Goal: Task Accomplishment & Management: Manage account settings

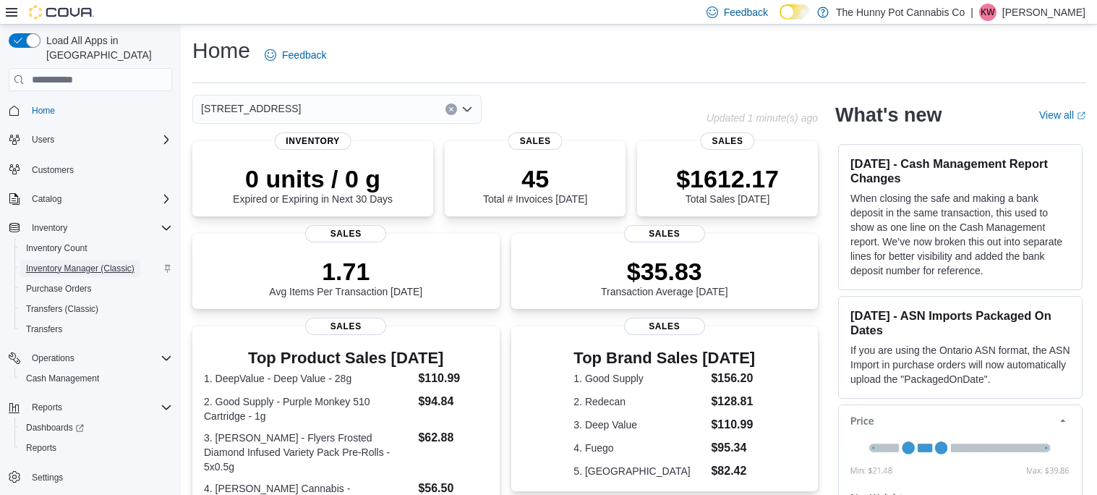
click at [74, 263] on span "Inventory Manager (Classic)" at bounding box center [80, 269] width 108 height 12
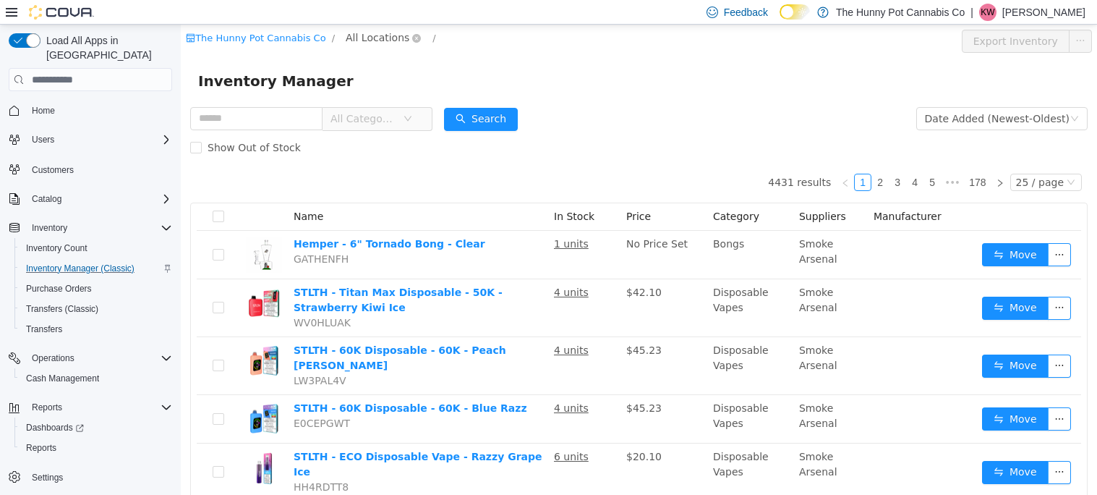
click at [359, 43] on span "All Locations" at bounding box center [378, 38] width 64 height 16
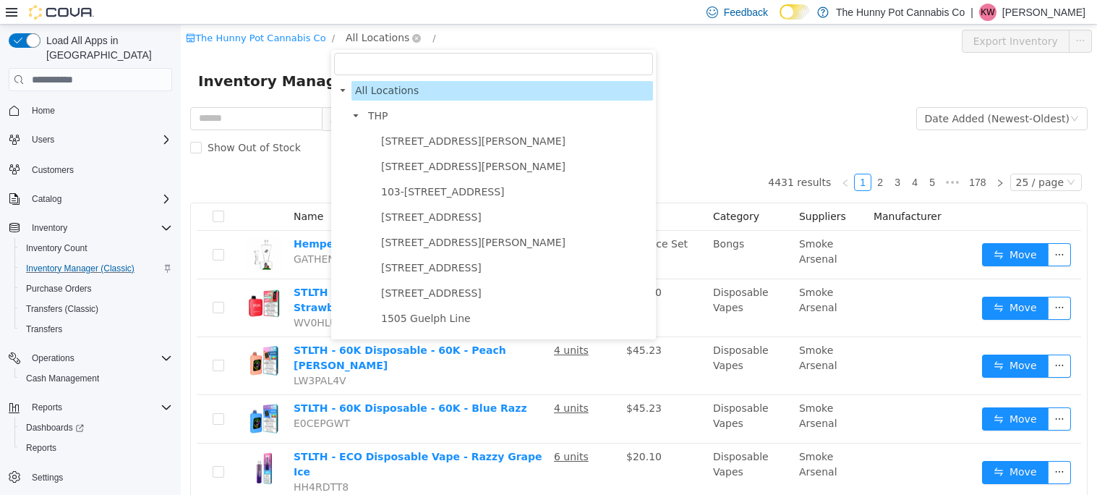
click at [359, 43] on span "All Locations" at bounding box center [378, 38] width 64 height 16
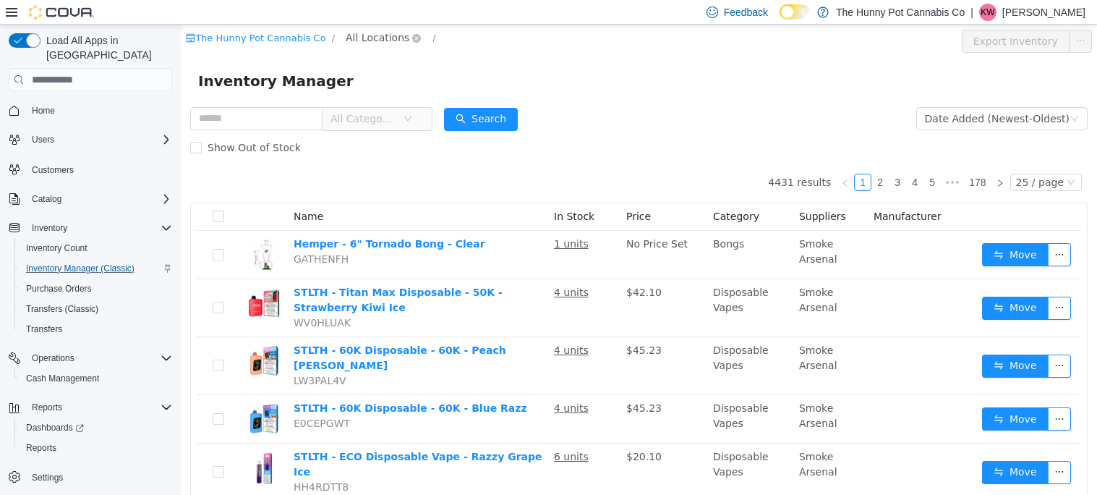
click at [383, 38] on span "All Locations" at bounding box center [378, 38] width 64 height 16
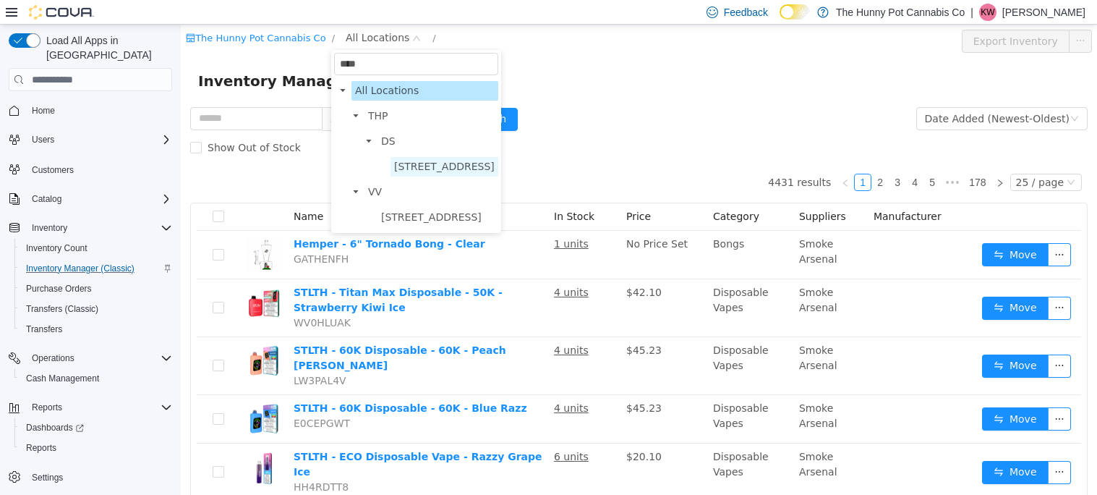
type input "****"
click at [409, 161] on span "7481 Oakwood Drive" at bounding box center [444, 167] width 101 height 12
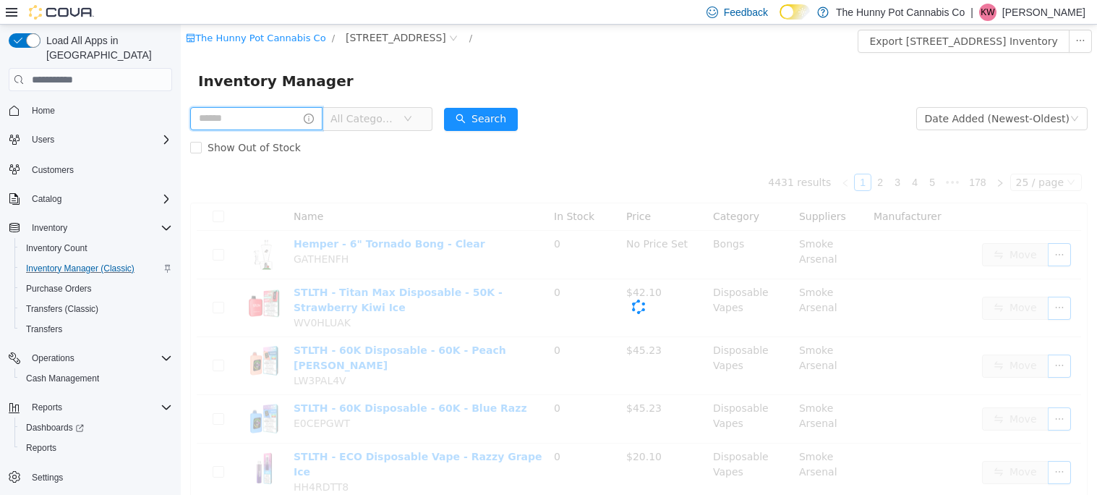
click at [264, 120] on input "text" at bounding box center [256, 118] width 132 height 23
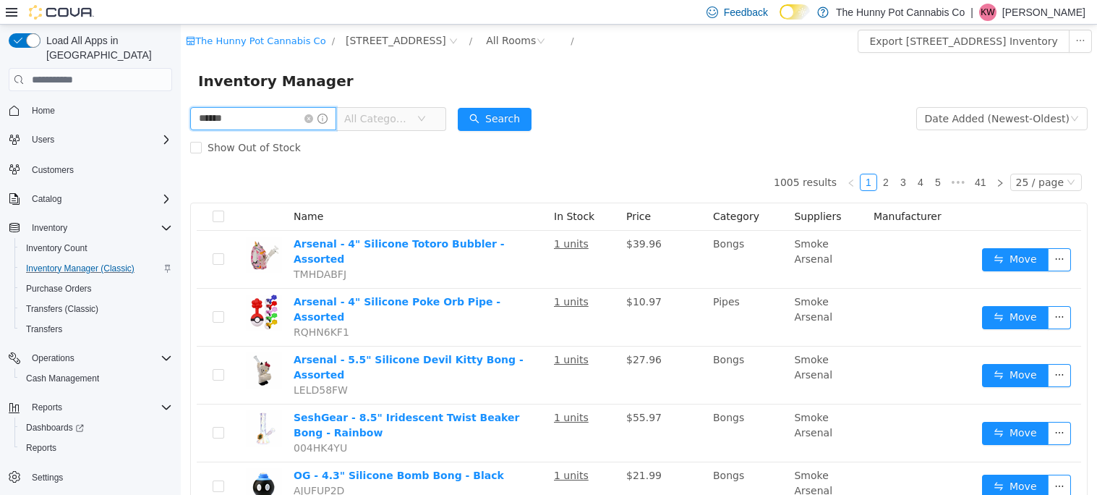
type input "******"
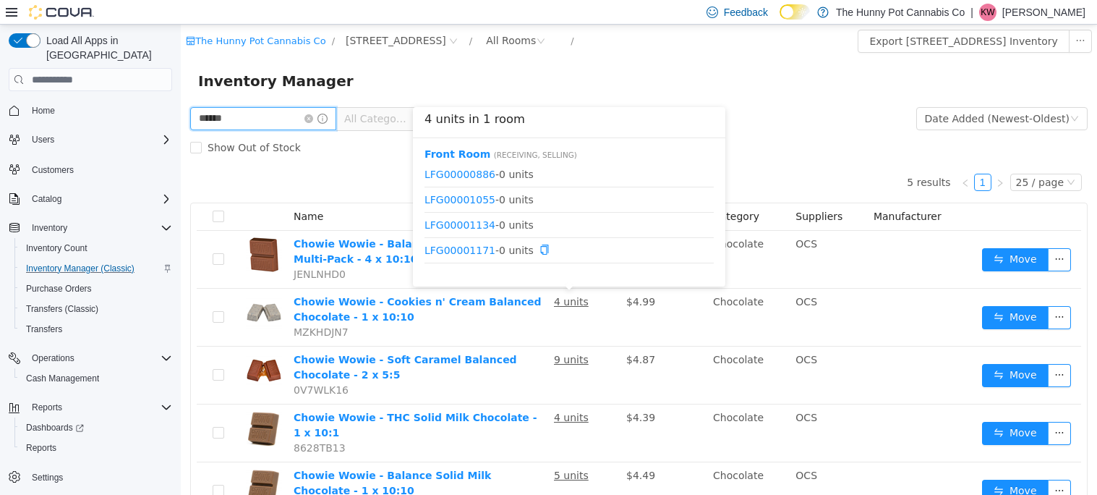
scroll to position [69, 0]
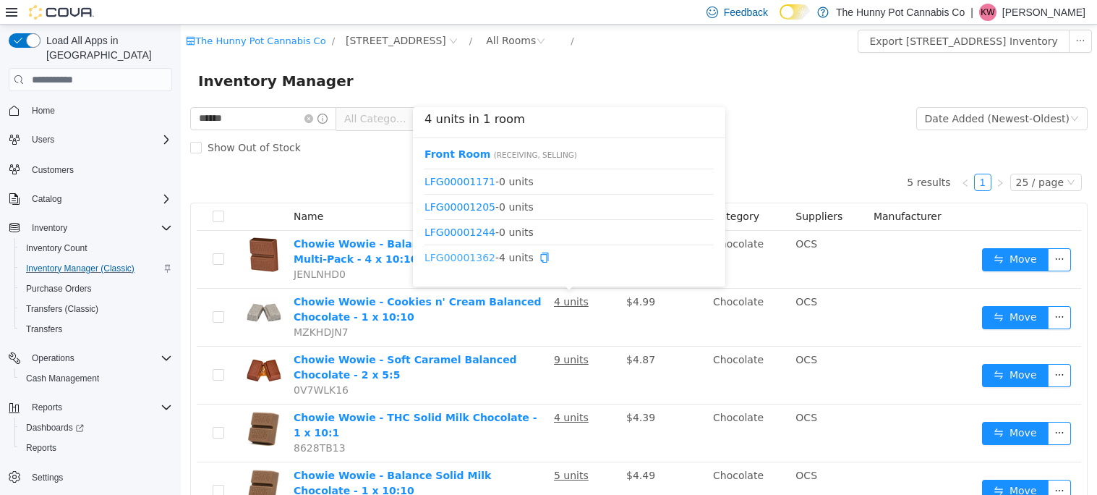
click at [472, 252] on link "LFG00001362" at bounding box center [460, 258] width 71 height 12
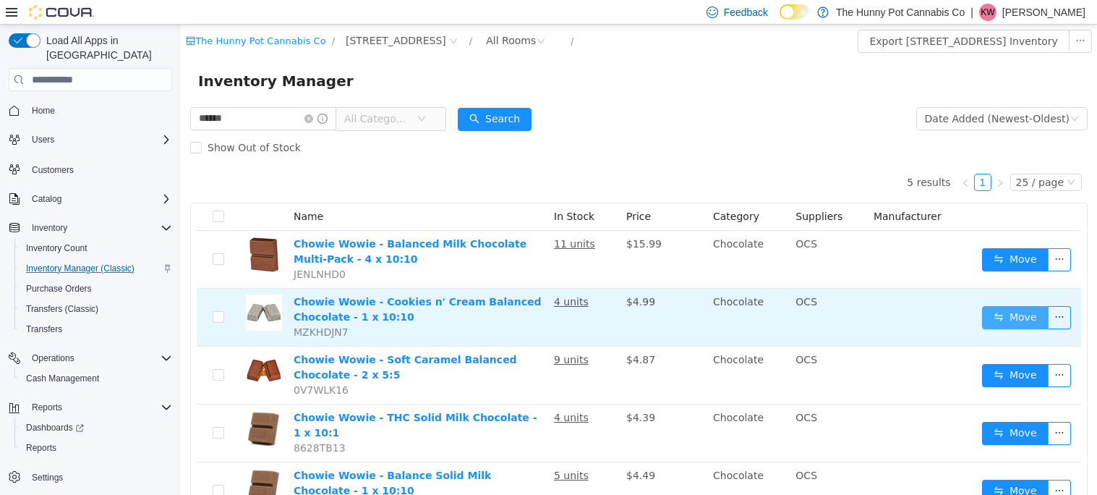
click at [1001, 314] on button "Move" at bounding box center [1015, 317] width 67 height 23
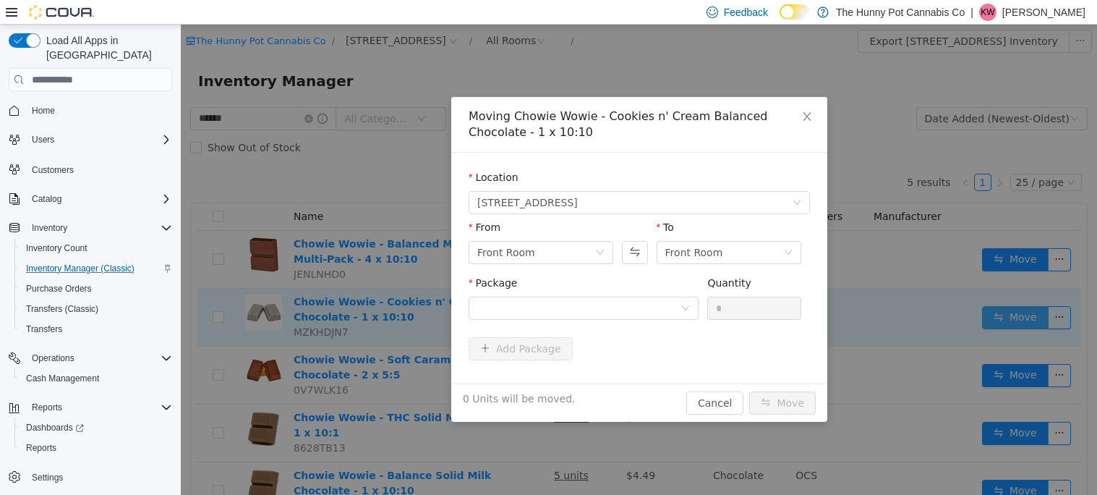
click at [1001, 314] on div "Moving Chowie Wowie - Cookies n' Cream Balanced Chocolate - 1 x 10:10 Location …" at bounding box center [639, 260] width 916 height 470
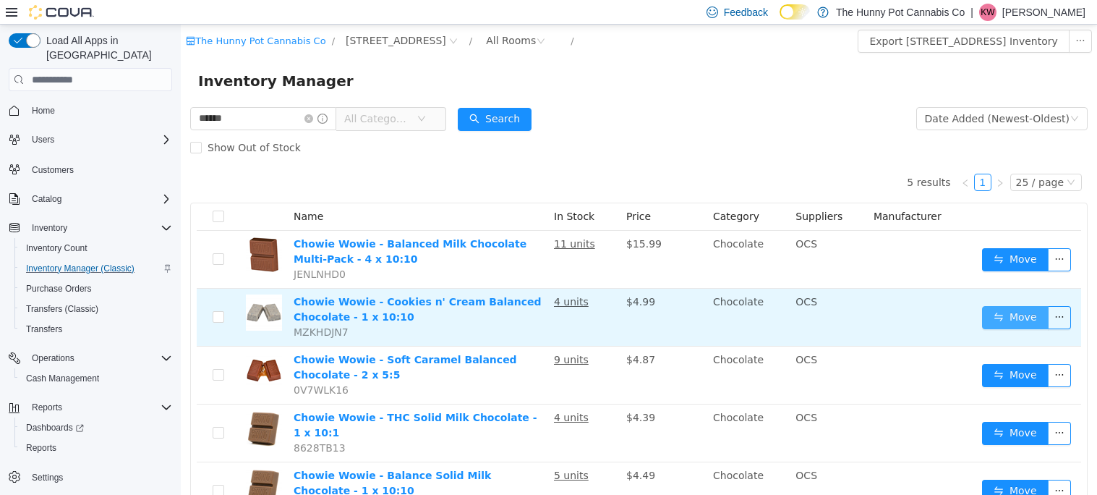
click at [999, 312] on button "Move" at bounding box center [1015, 317] width 67 height 23
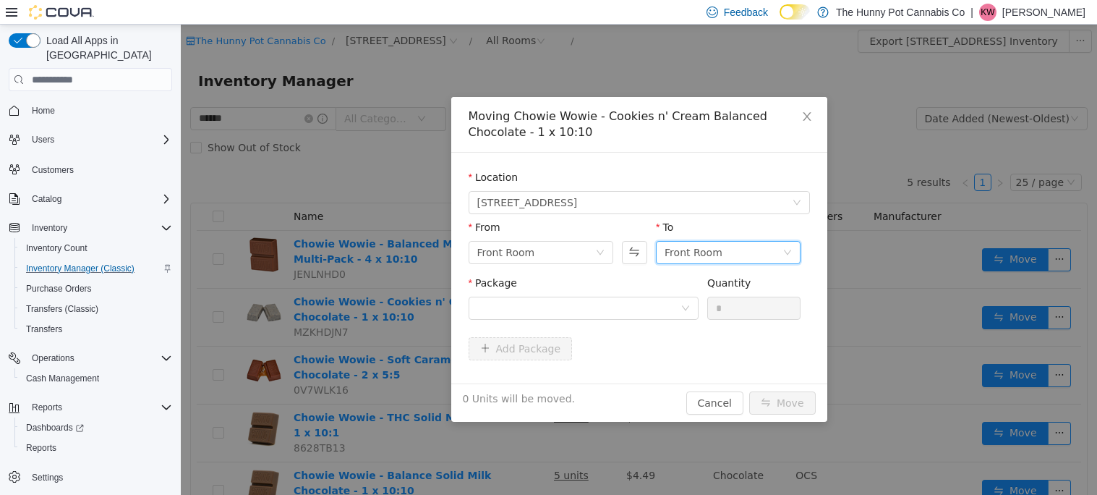
click at [708, 257] on div "Front Room" at bounding box center [694, 253] width 58 height 22
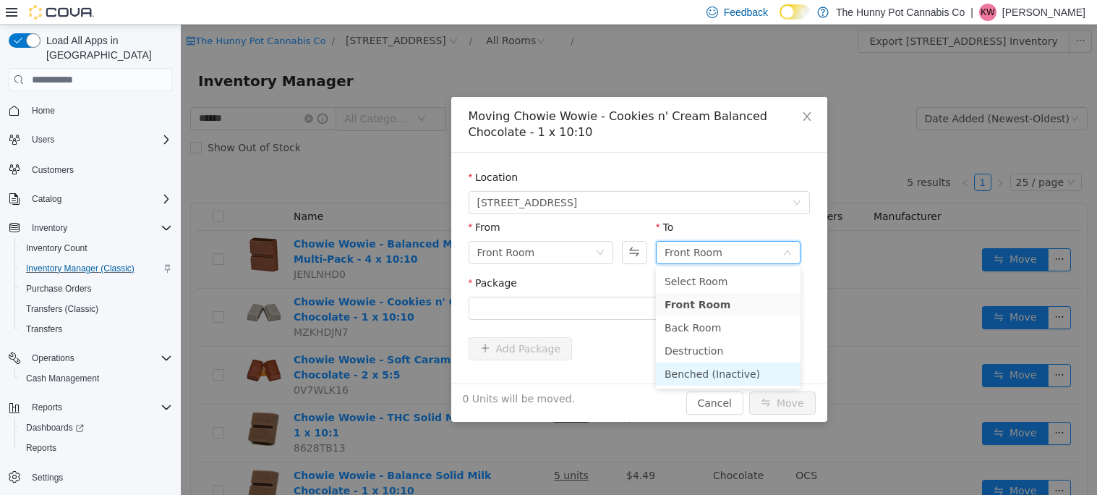
click at [714, 366] on li "Benched (Inactive)" at bounding box center [728, 373] width 145 height 23
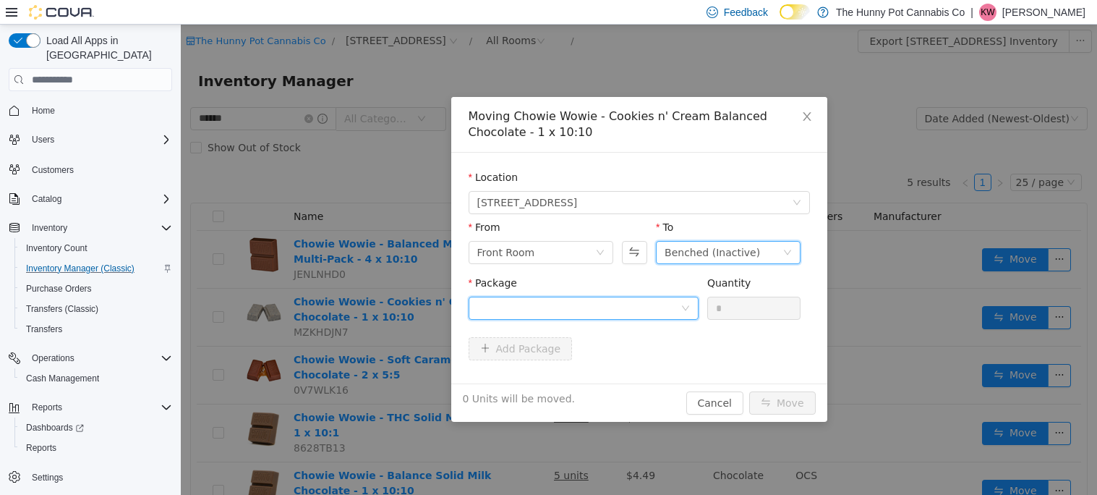
click at [616, 311] on div at bounding box center [578, 308] width 203 height 22
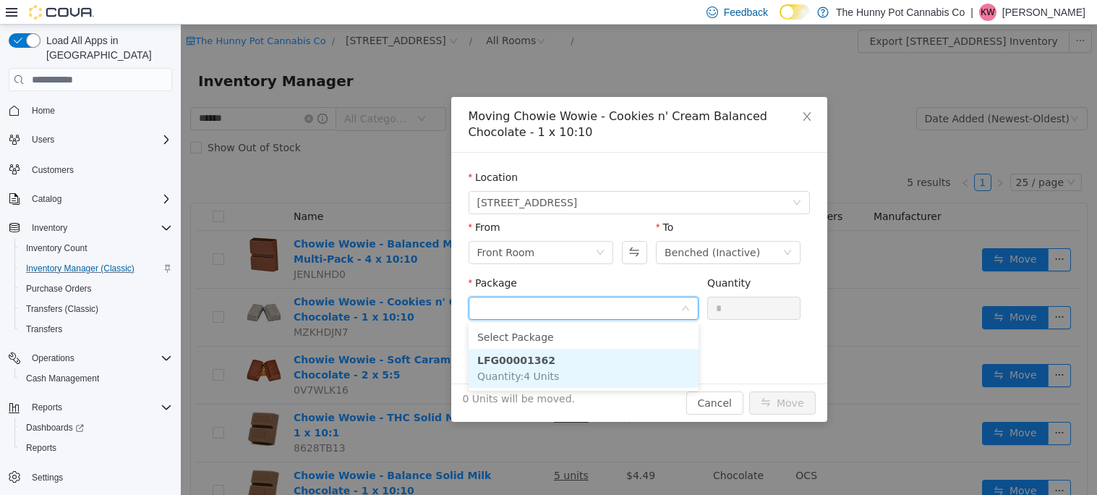
click at [605, 350] on li "LFG00001362 Quantity : 4 Units" at bounding box center [584, 368] width 230 height 39
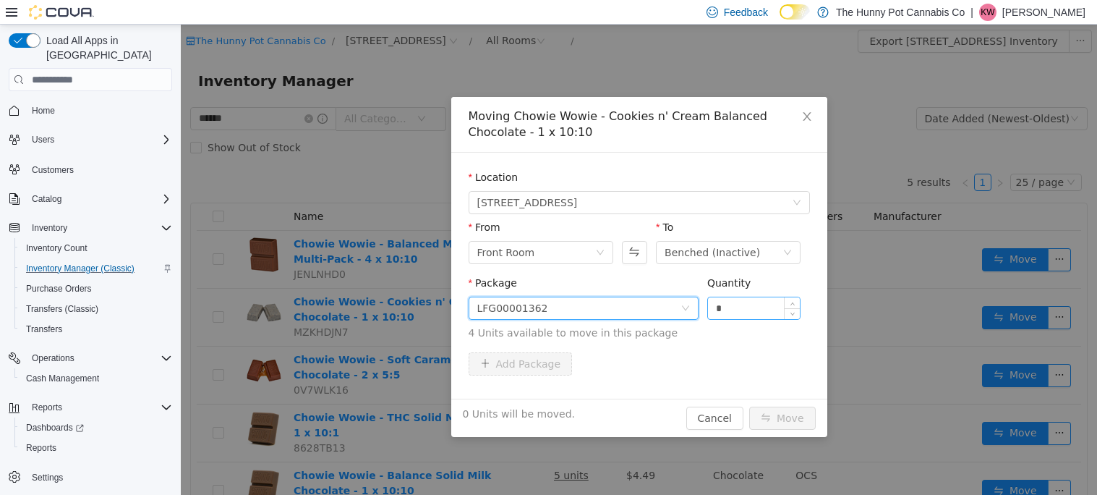
click at [728, 311] on input "*" at bounding box center [754, 308] width 93 height 22
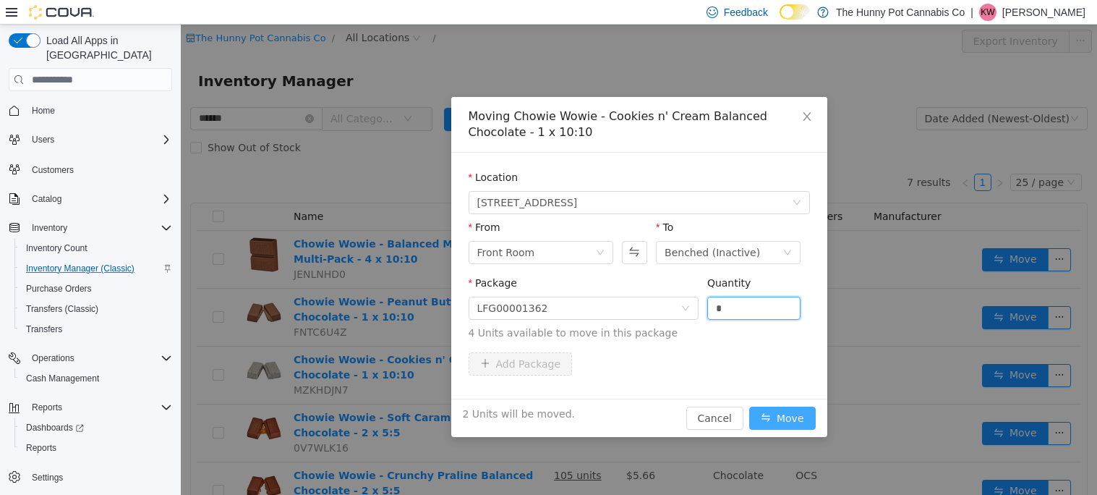
type input "*"
click at [781, 416] on button "Move" at bounding box center [782, 417] width 67 height 23
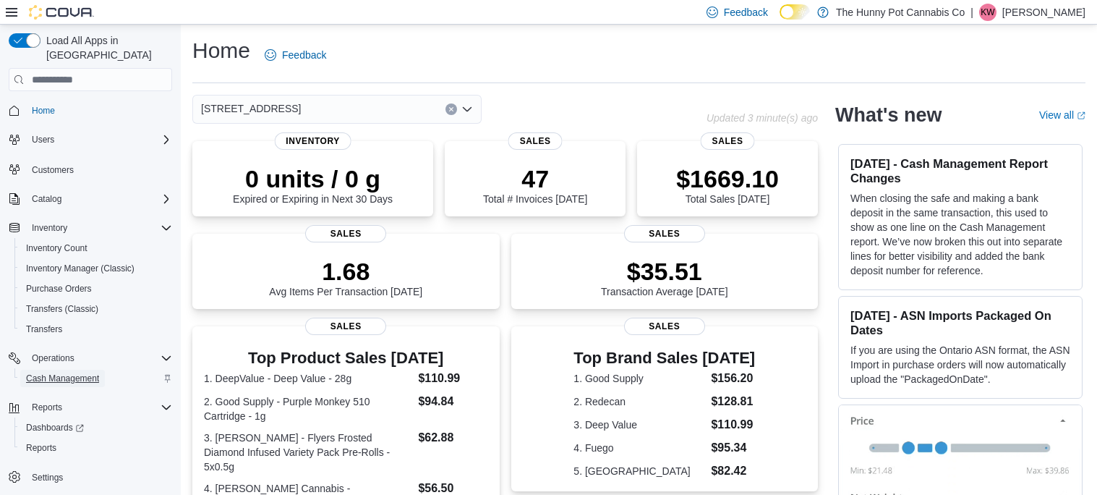
click at [46, 370] on span "Cash Management" at bounding box center [62, 378] width 73 height 17
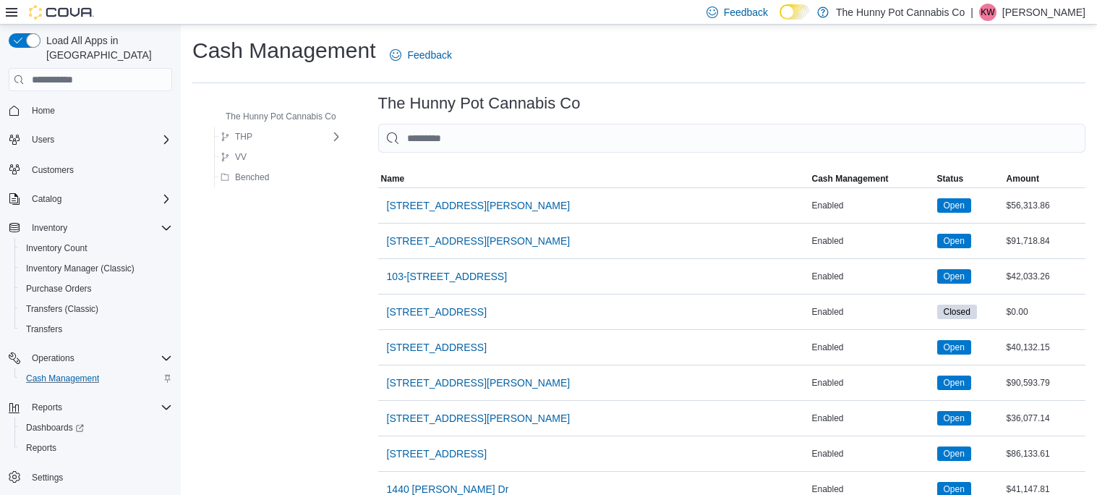
scroll to position [1302, 0]
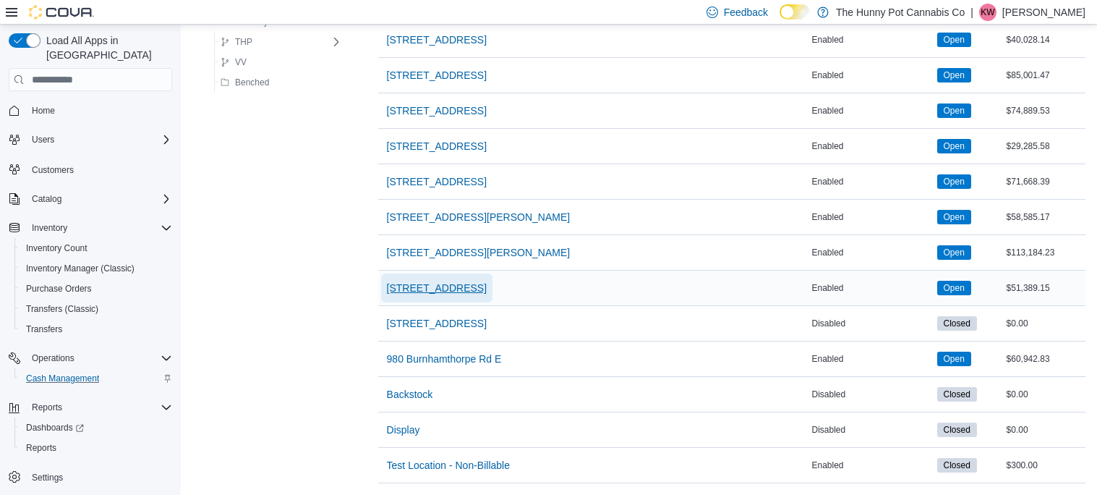
click at [437, 281] on span "7481 Oakwood Drive" at bounding box center [437, 288] width 100 height 14
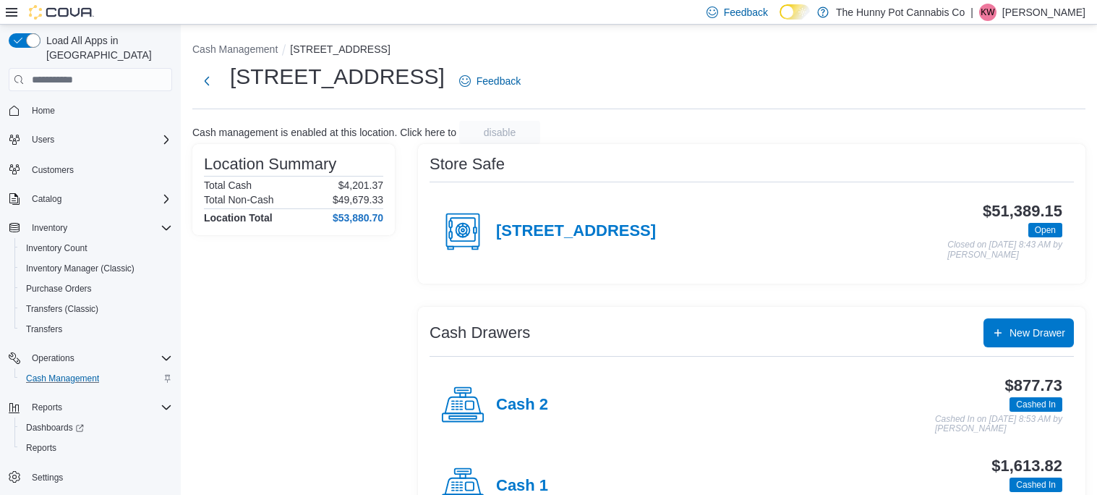
click at [511, 474] on div "Cash 1" at bounding box center [494, 485] width 107 height 43
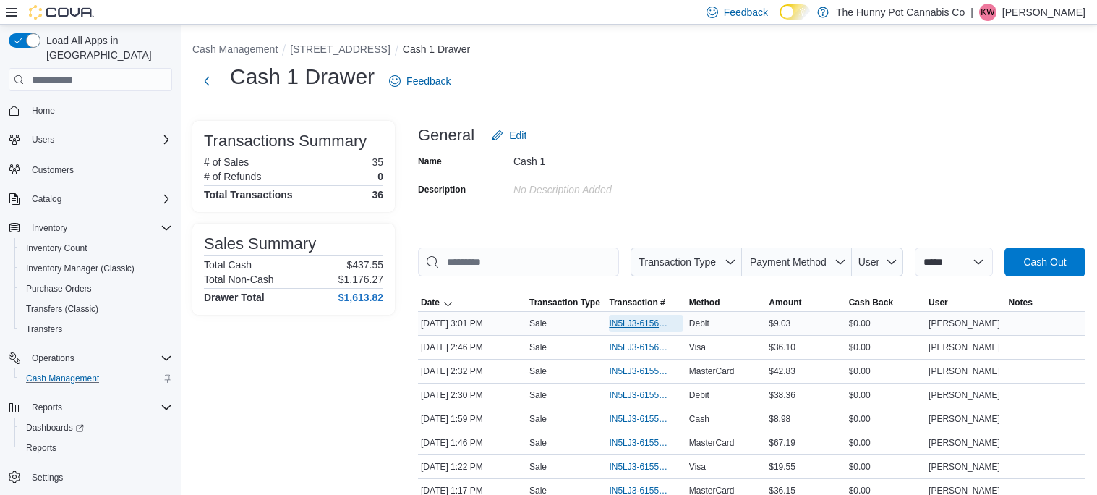
click at [652, 315] on span "IN5LJ3-6156206" at bounding box center [646, 323] width 74 height 17
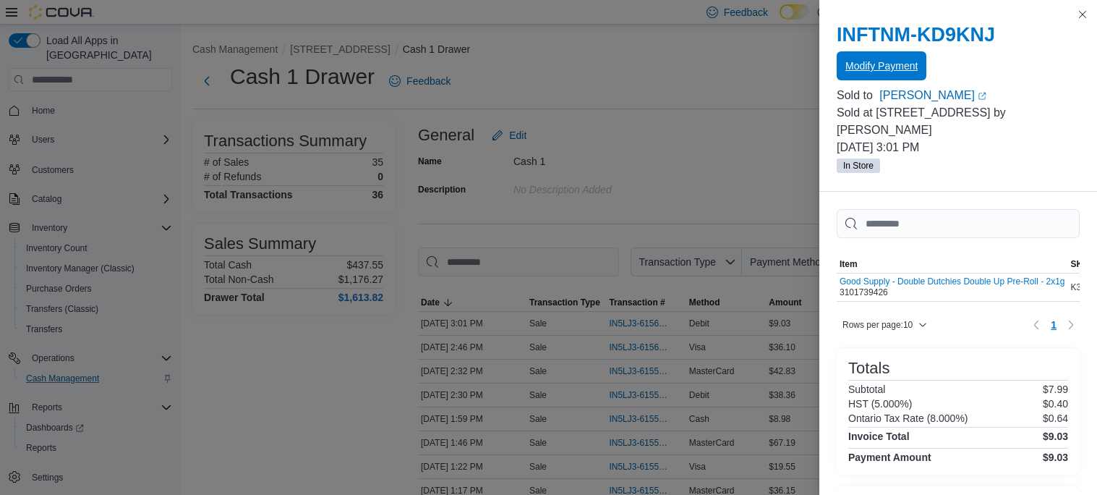
click at [878, 65] on span "Modify Payment" at bounding box center [881, 66] width 72 height 14
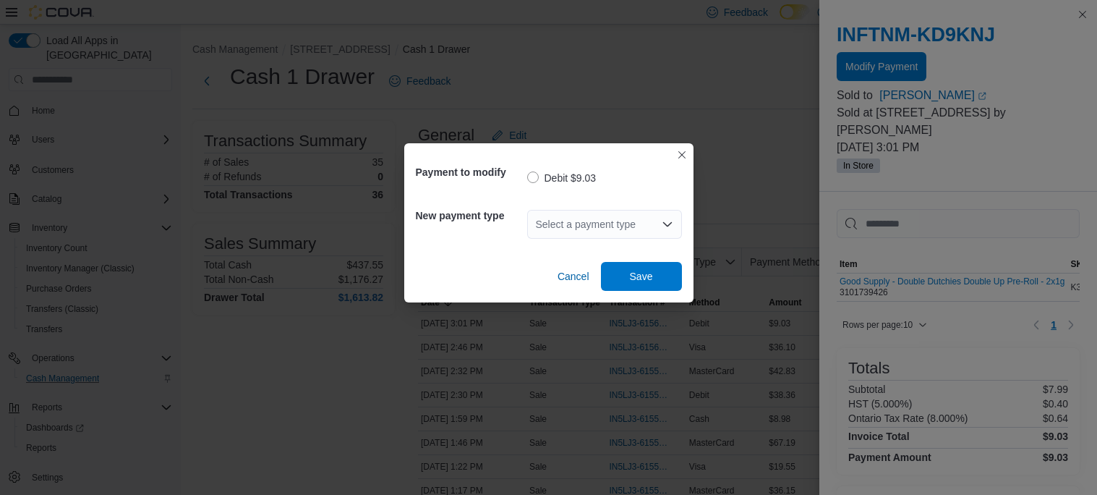
click at [632, 216] on div "Select a payment type" at bounding box center [604, 224] width 155 height 29
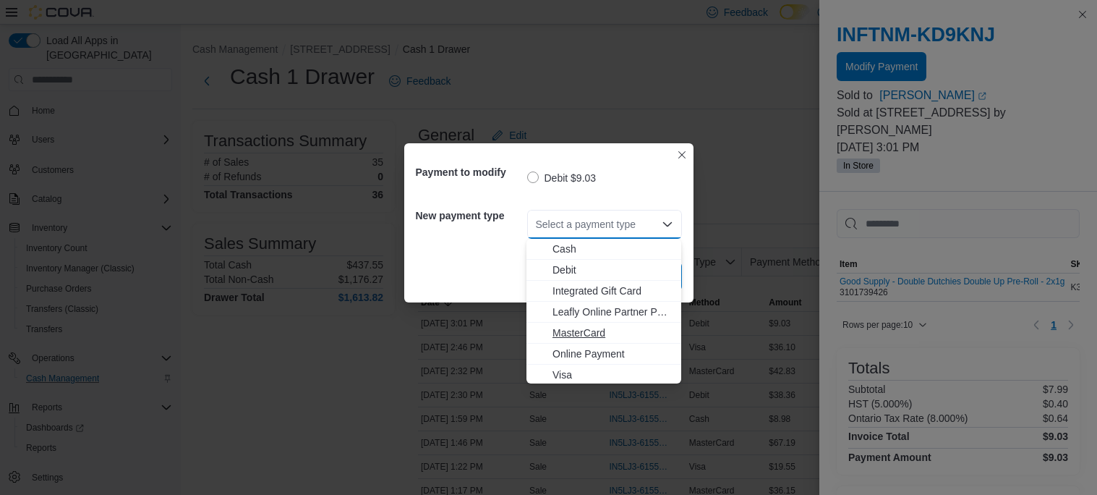
click at [597, 334] on span "MasterCard" at bounding box center [613, 332] width 120 height 14
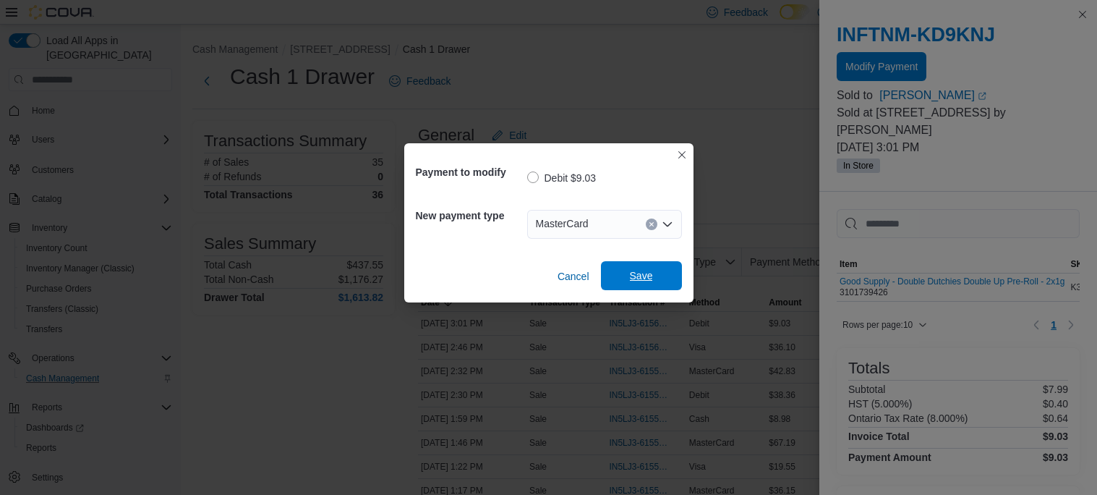
click at [653, 281] on span "Save" at bounding box center [642, 275] width 64 height 29
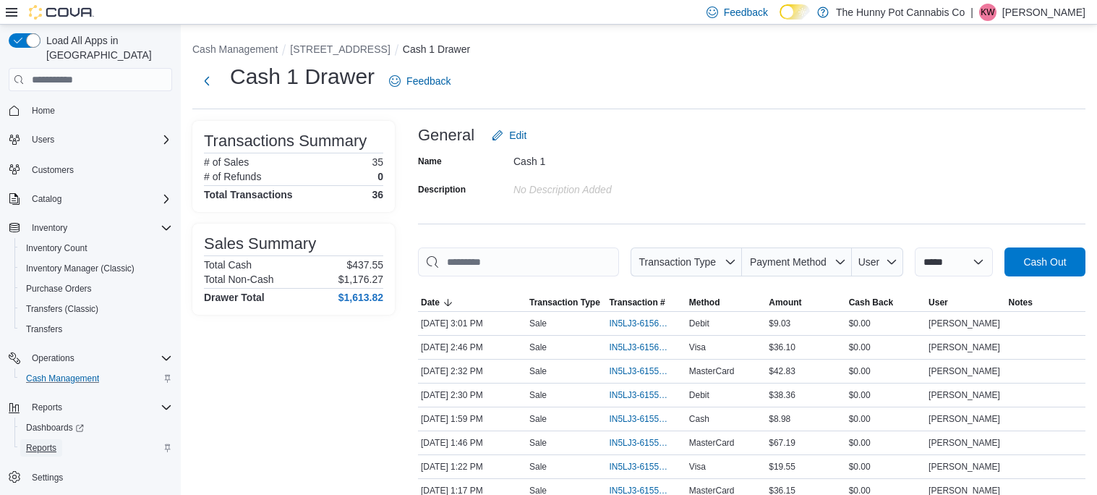
click at [38, 442] on span "Reports" at bounding box center [41, 448] width 30 height 12
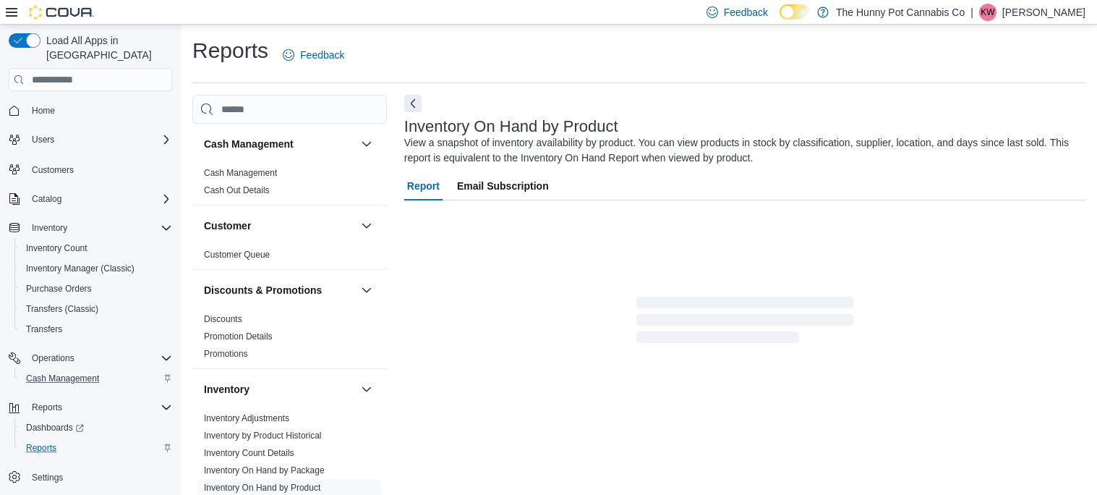
click at [1057, 9] on p "Kayla Weaver" at bounding box center [1043, 12] width 83 height 17
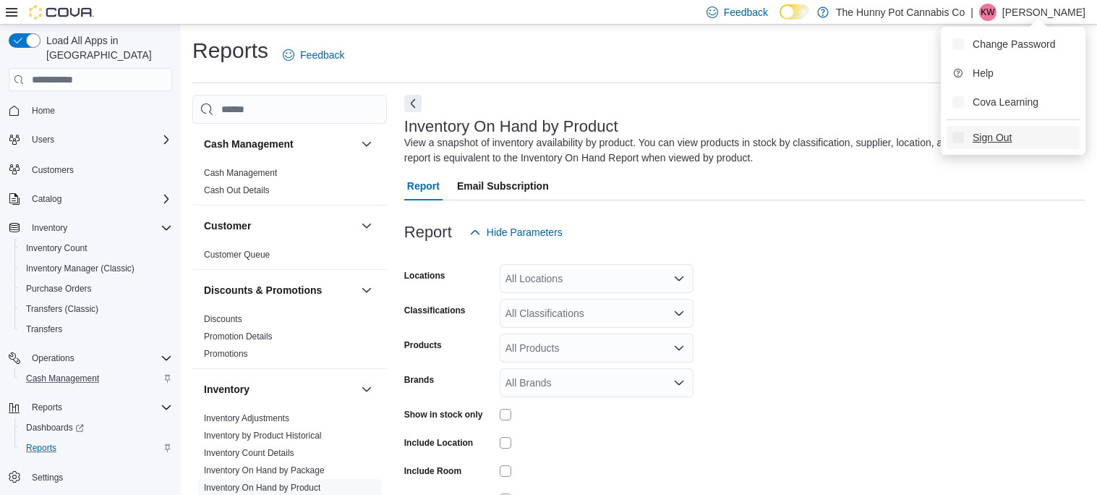
scroll to position [48, 0]
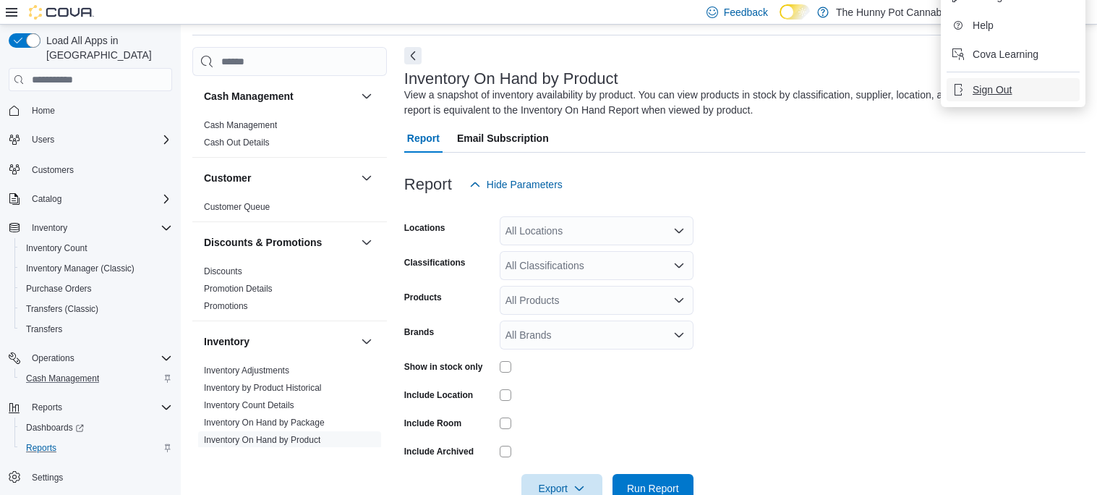
click at [1007, 95] on span "Sign Out" at bounding box center [992, 89] width 39 height 14
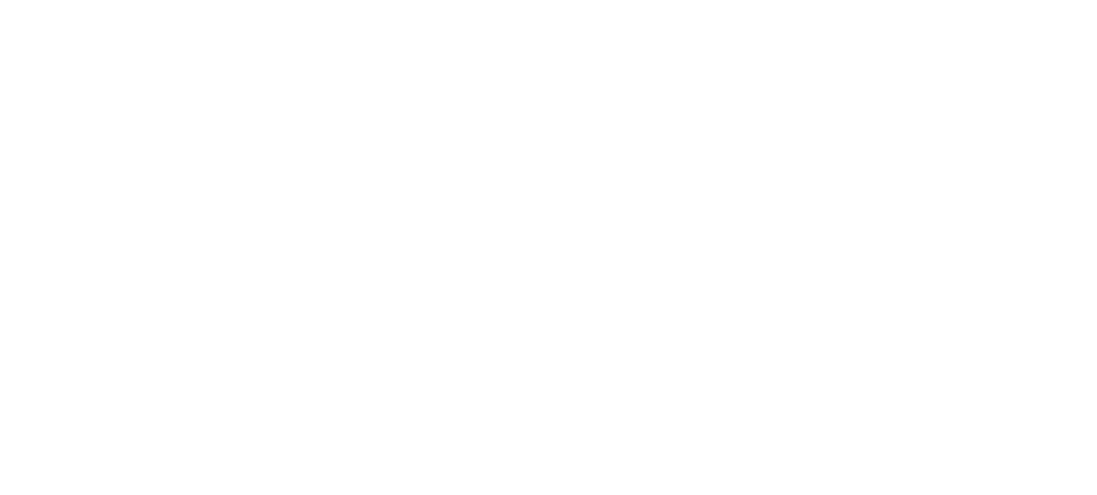
click at [658, 6] on html at bounding box center [548, 3] width 1097 height 6
